Goal: Task Accomplishment & Management: Manage account settings

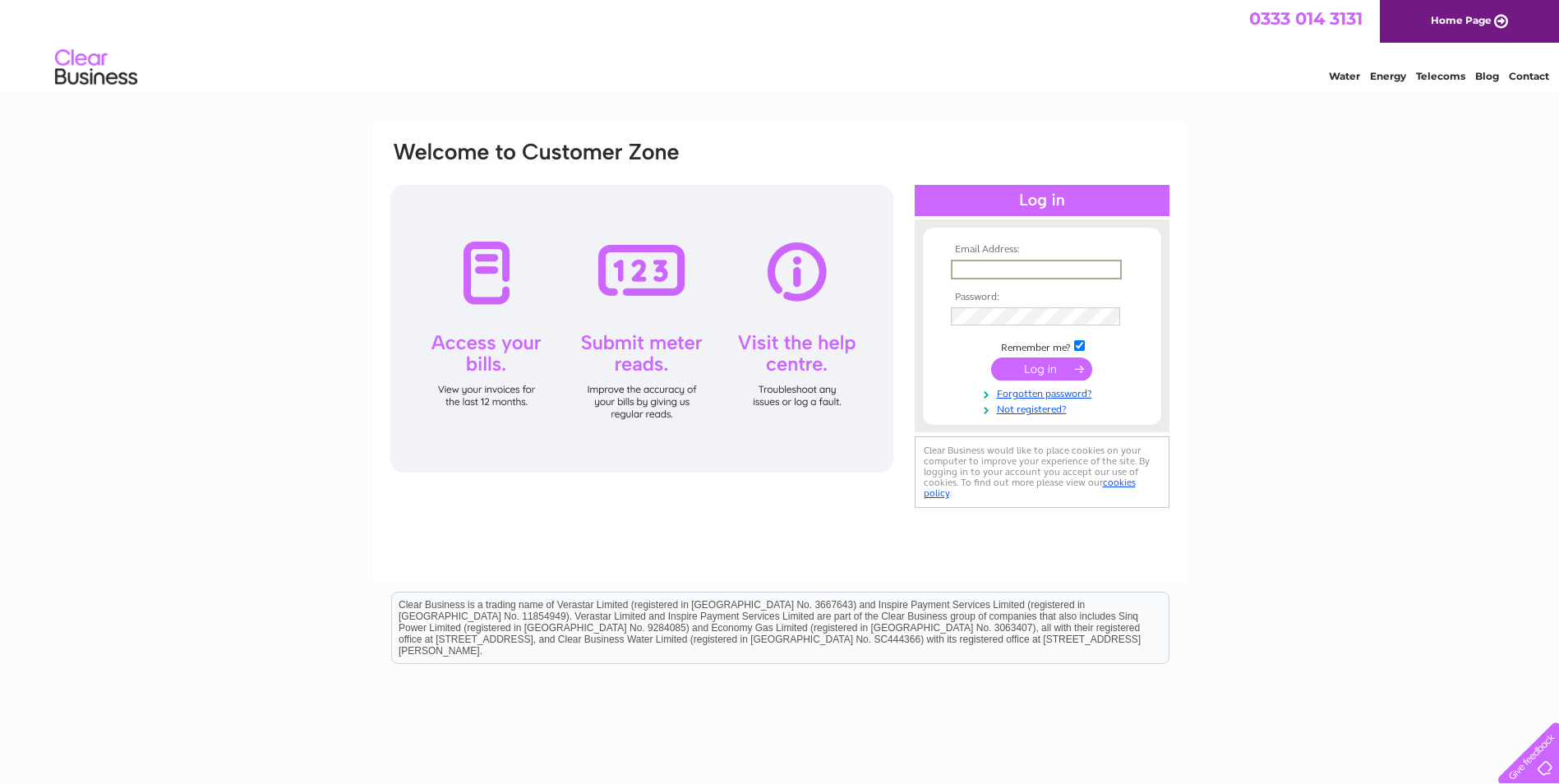
click at [982, 263] on input "text" at bounding box center [1036, 270] width 171 height 20
type input "giakwad1@sky.com"
click at [1060, 366] on input "submit" at bounding box center [1041, 368] width 101 height 23
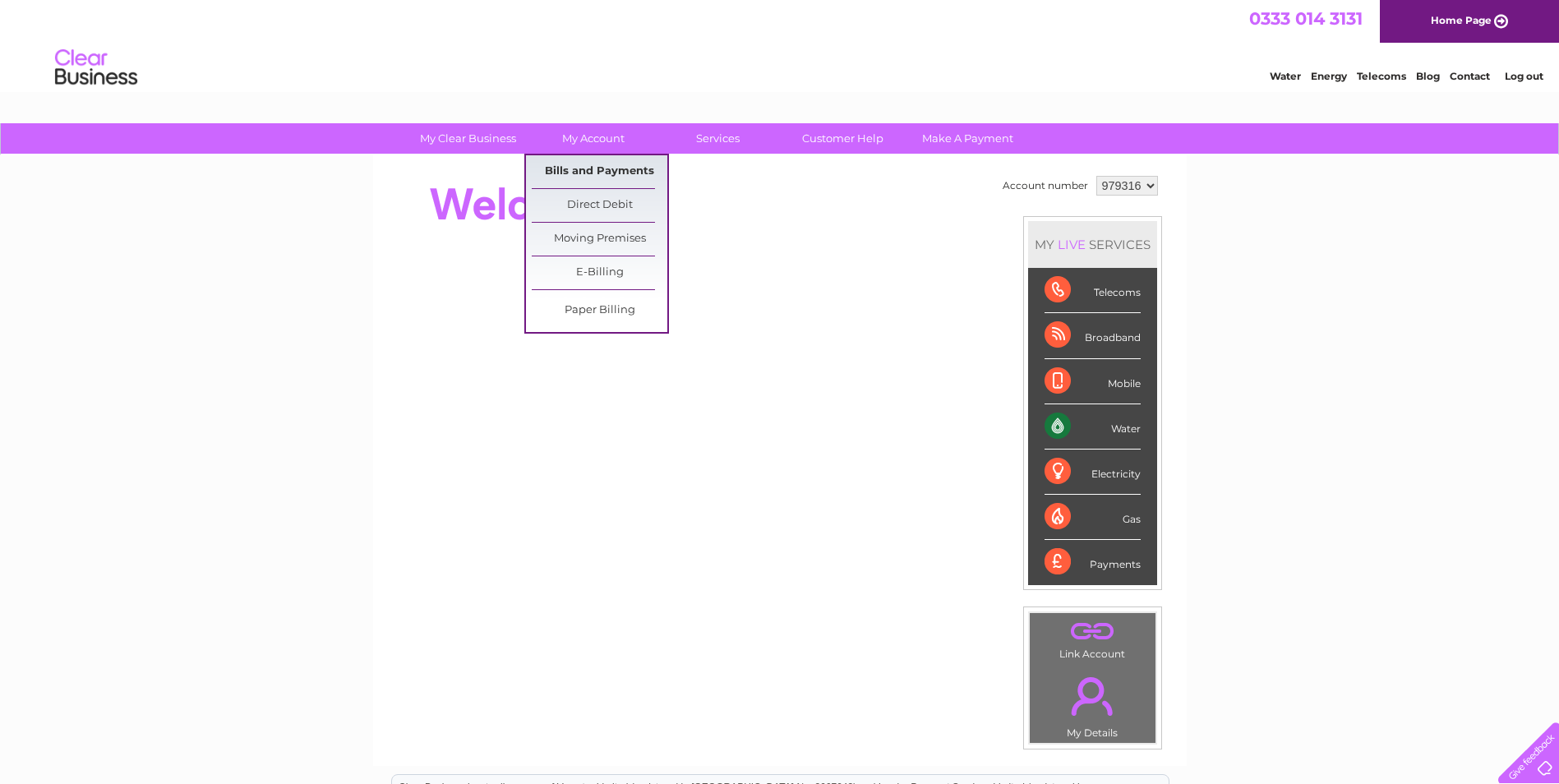
click at [606, 172] on link "Bills and Payments" at bounding box center [600, 172] width 136 height 33
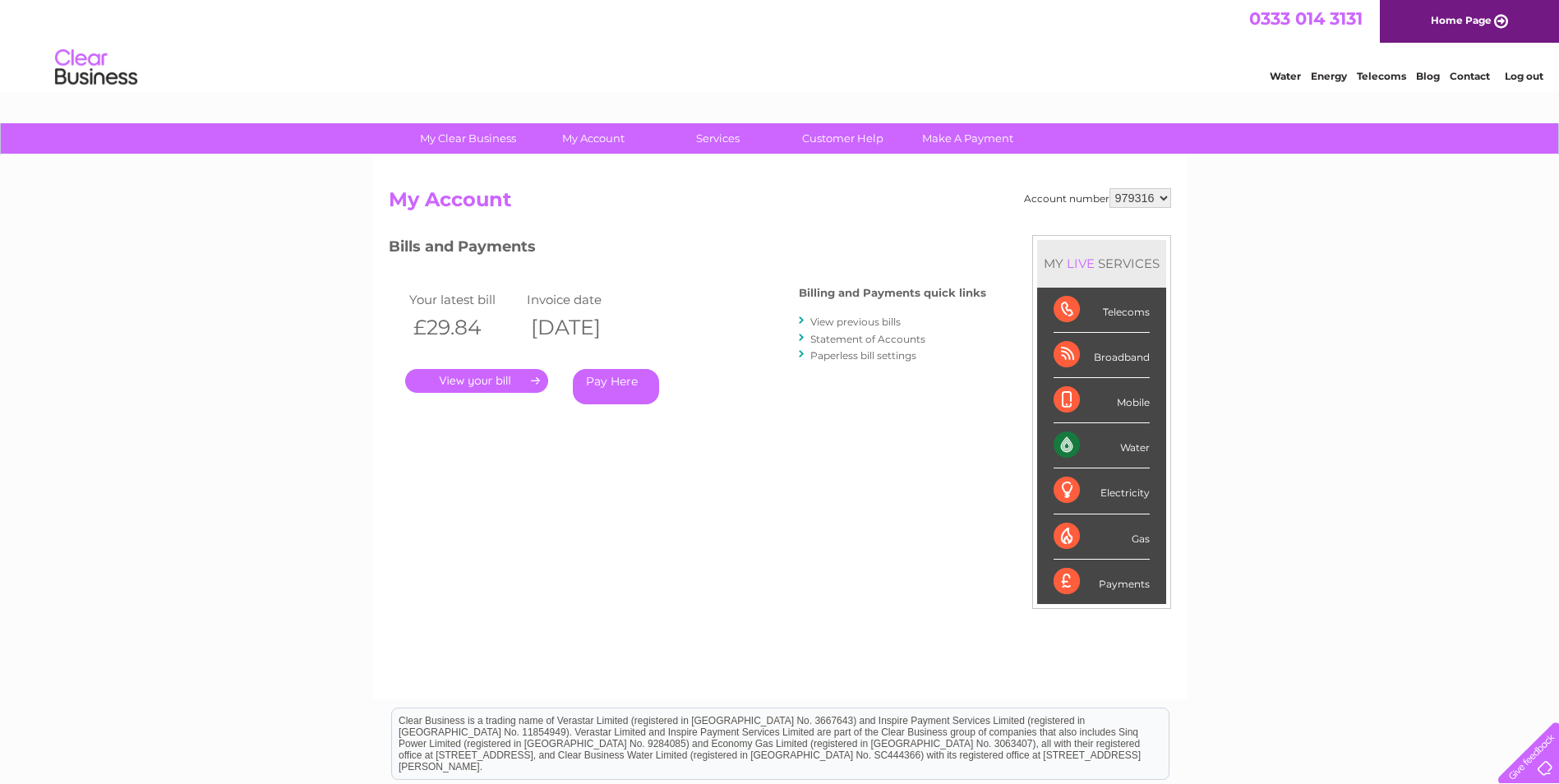
click at [481, 380] on link "." at bounding box center [476, 380] width 143 height 23
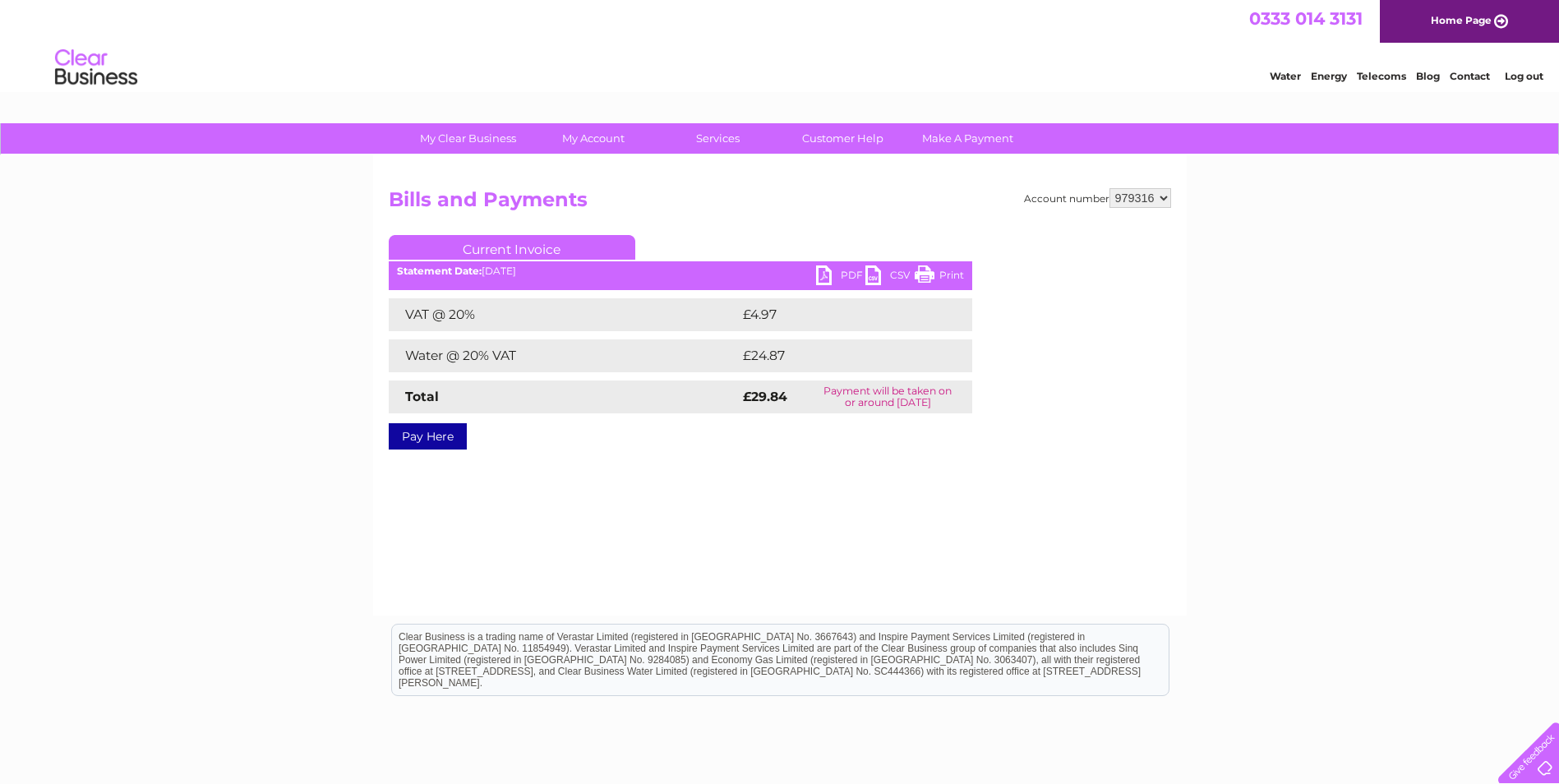
click at [846, 277] on link "PDF" at bounding box center [840, 277] width 49 height 23
click at [1523, 75] on link "Log out" at bounding box center [1524, 75] width 38 height 13
